Goal: Check status

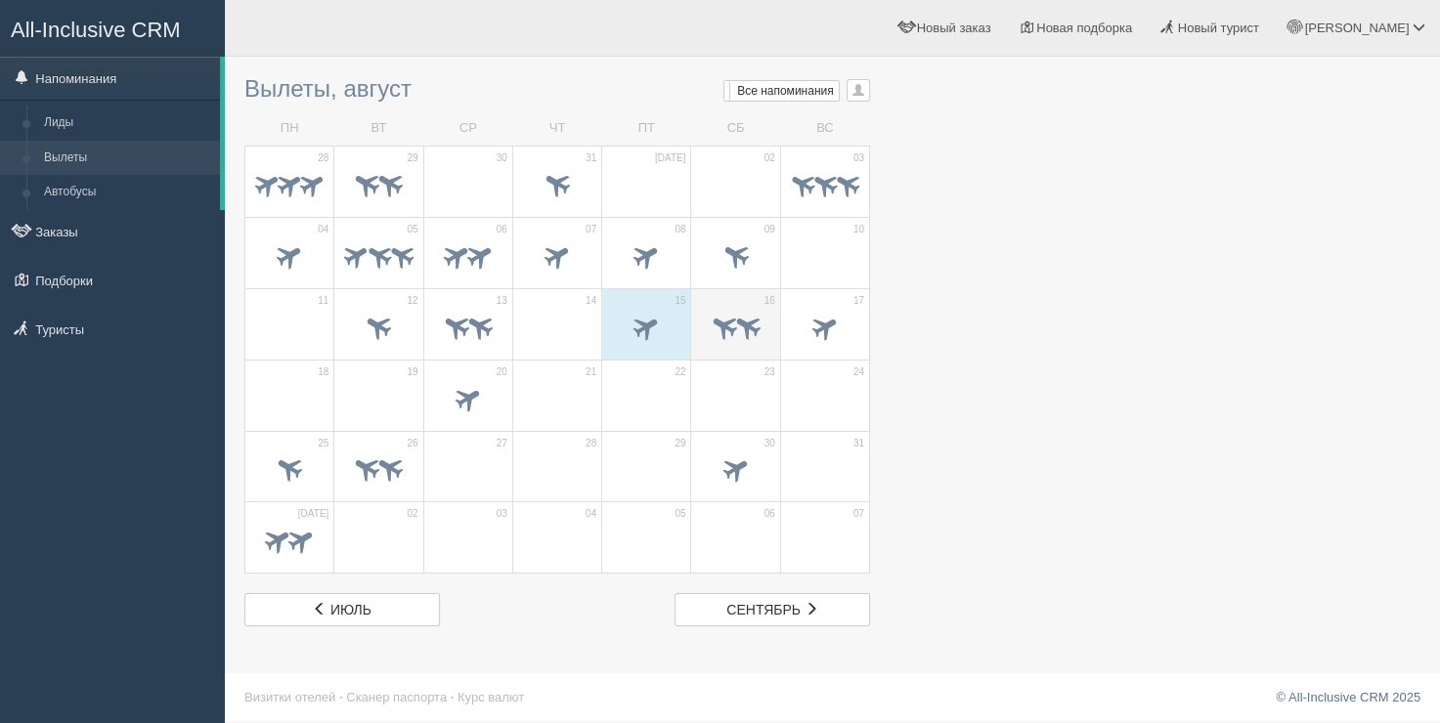
click at [758, 289] on td "16" at bounding box center [735, 323] width 89 height 71
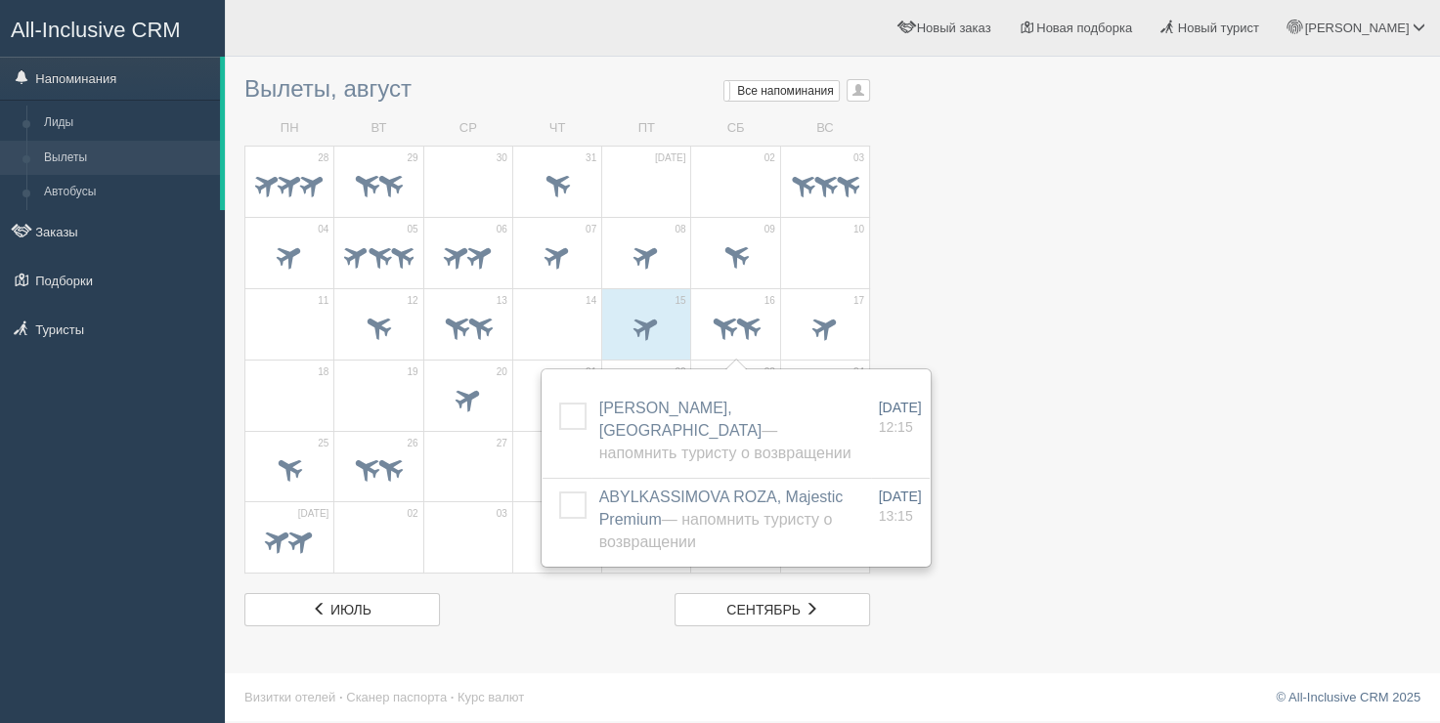
click at [1021, 219] on div at bounding box center [832, 346] width 1176 height 560
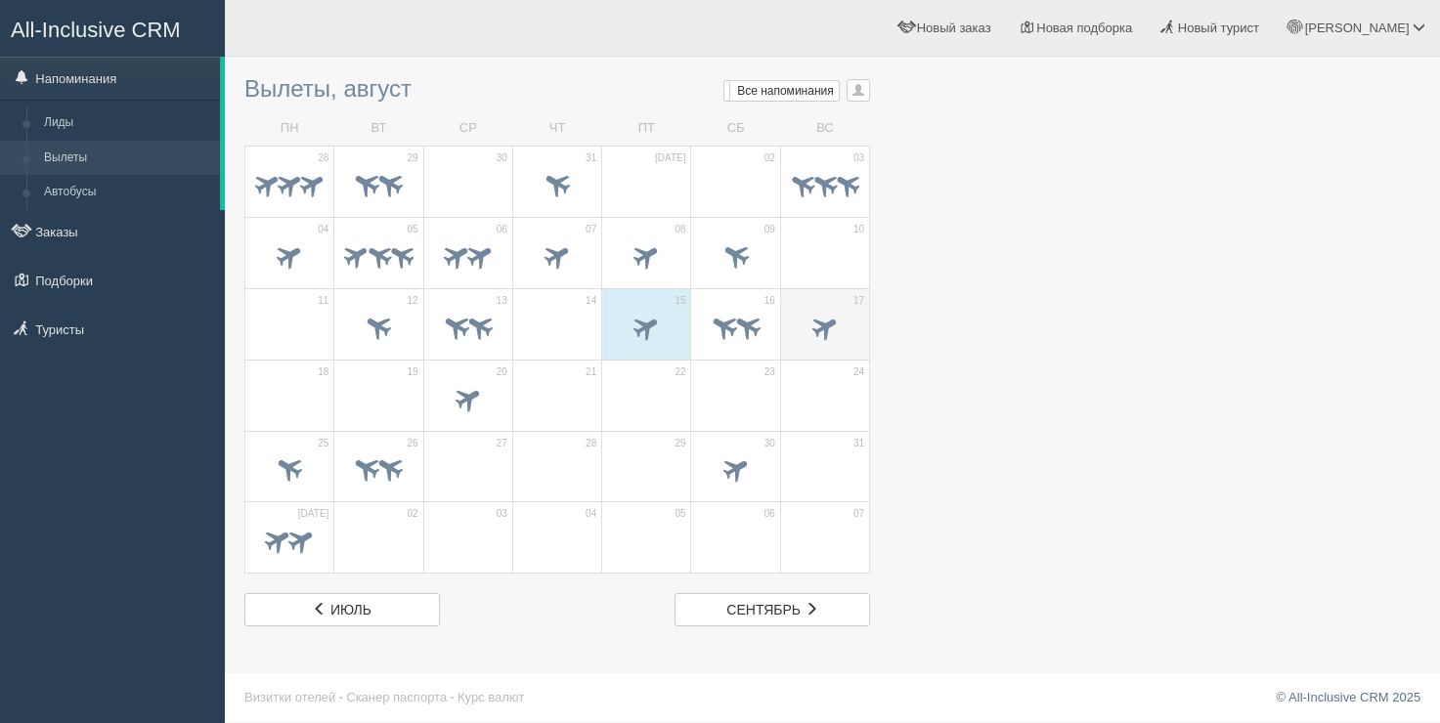
click at [837, 313] on span at bounding box center [824, 326] width 32 height 32
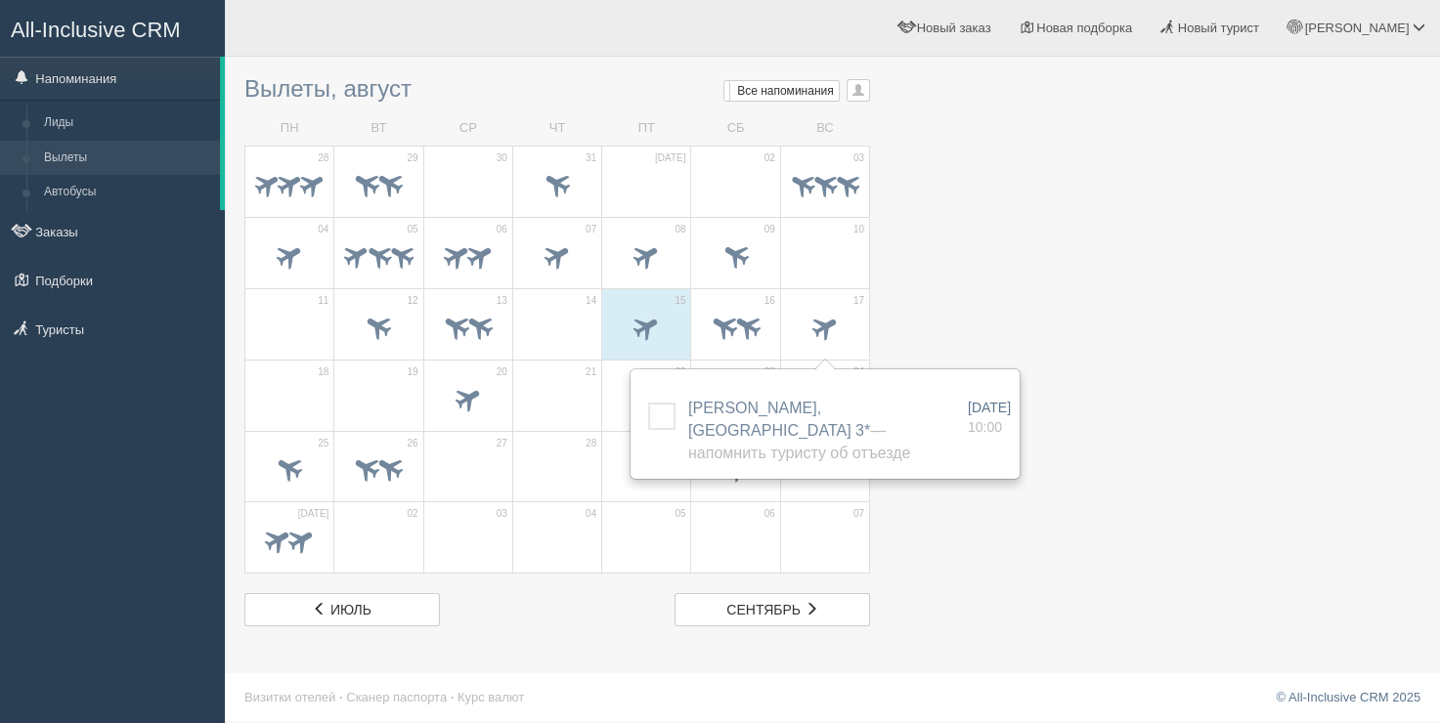
click at [597, 86] on h3 "Вылеты, август Мои напоминания Мои Все напоминания Все Все напоминания Все Мои …" at bounding box center [557, 88] width 626 height 25
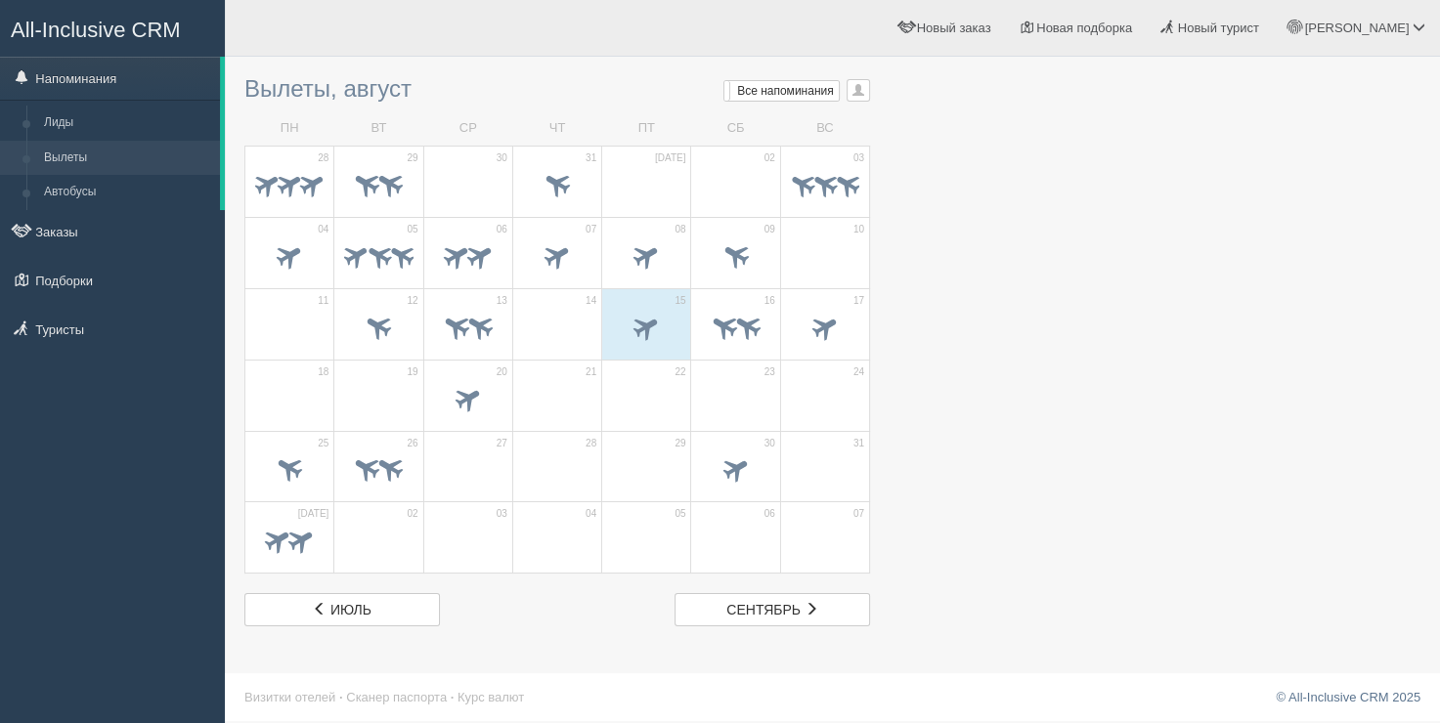
click at [270, 97] on h3 "Вылеты, август Мои напоминания Мои Все напоминания Все Все напоминания Все Мои …" at bounding box center [557, 88] width 626 height 25
click at [288, 107] on div "Вылеты, август Мои напоминания Мои Все напоминания Все Все напоминания Все Мои …" at bounding box center [557, 346] width 626 height 560
click at [797, 42] on ul "[PERSON_NAME] Мой профиль Моя аналитика Для туристов Помощь Выход" at bounding box center [1014, 28] width 850 height 56
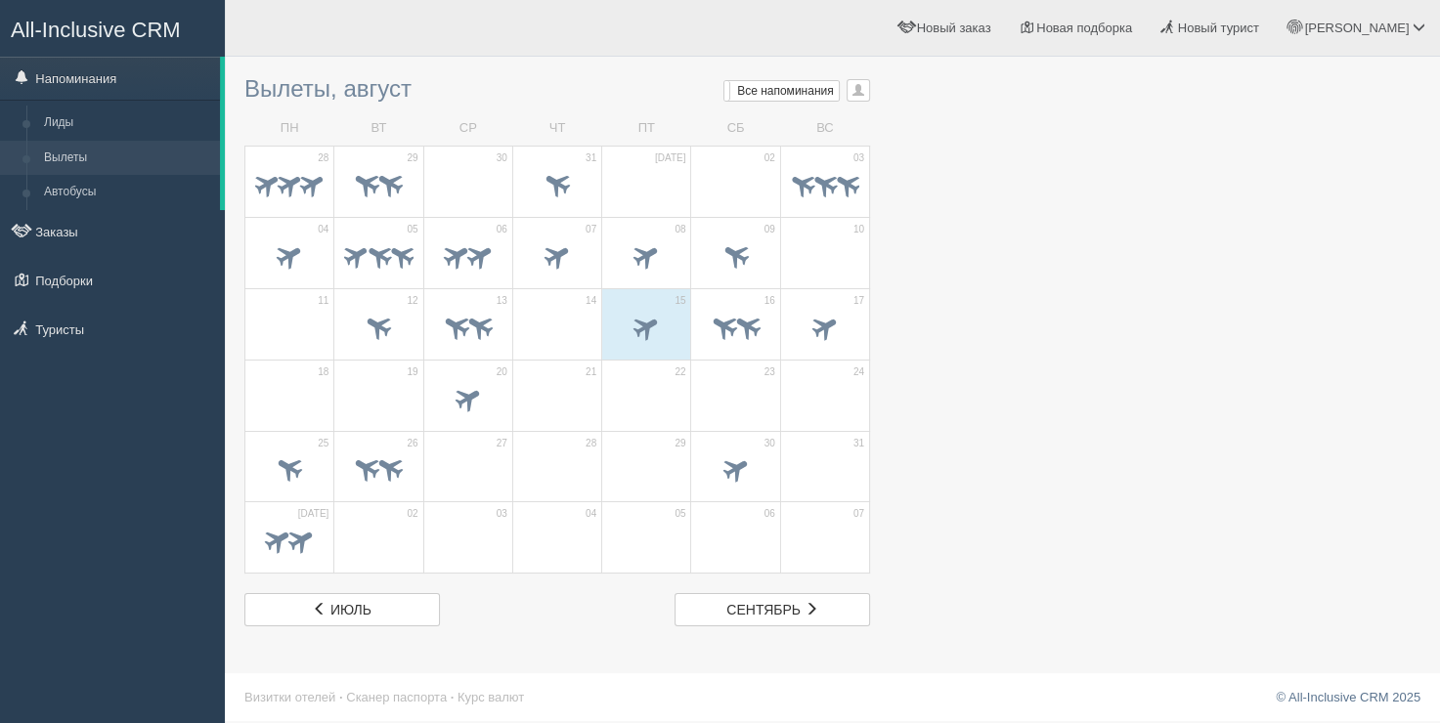
click at [1034, 85] on div at bounding box center [832, 346] width 1176 height 560
click at [418, 70] on div "Вылеты, август Мои напоминания Мои Все напоминания Все Все напоминания Все Мои …" at bounding box center [557, 346] width 626 height 560
